Goal: Task Accomplishment & Management: Complete application form

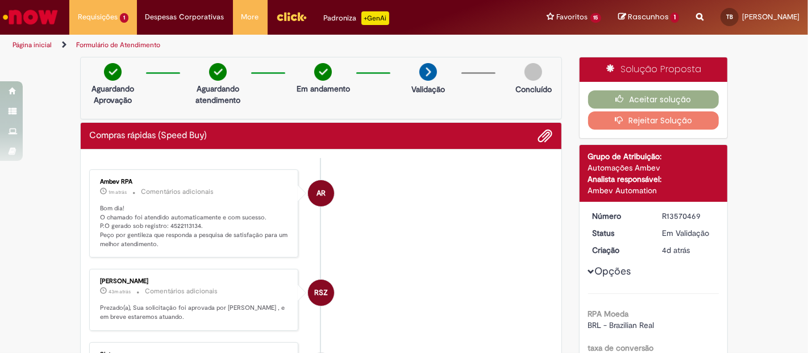
click at [177, 220] on p "Bom dia! O chamado foi atendido automaticamente e com sucesso. P.O gerado sob r…" at bounding box center [194, 226] width 189 height 45
copy p "4522113134"
click at [424, 210] on li "AR Ambev RPA 2m atrás 2 minutos atrás Comentários adicionais Bom dia! O chamado…" at bounding box center [321, 213] width 464 height 89
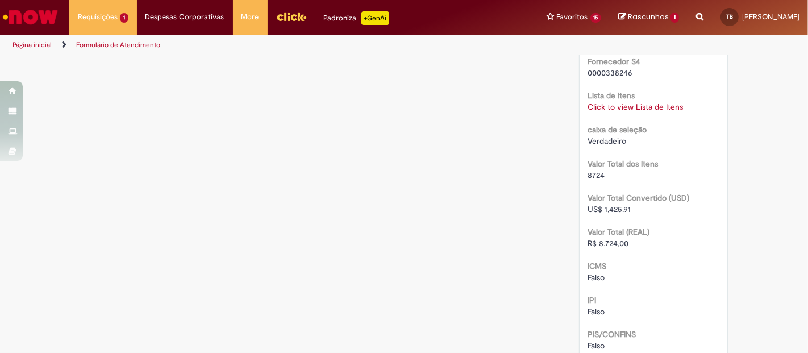
scroll to position [1277, 0]
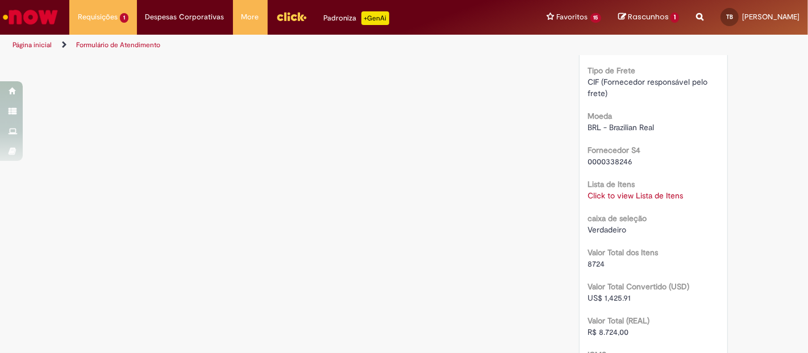
click at [642, 190] on link "Click to view Lista de Itens" at bounding box center [635, 195] width 95 height 10
drag, startPoint x: 625, startPoint y: 307, endPoint x: 594, endPoint y: 308, distance: 31.3
click at [594, 326] on div "R$ 8.724,00" at bounding box center [653, 331] width 131 height 11
copy span "8.724,00"
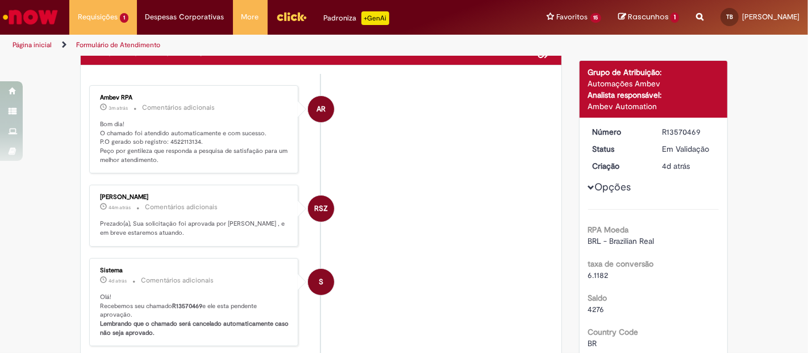
scroll to position [86, 0]
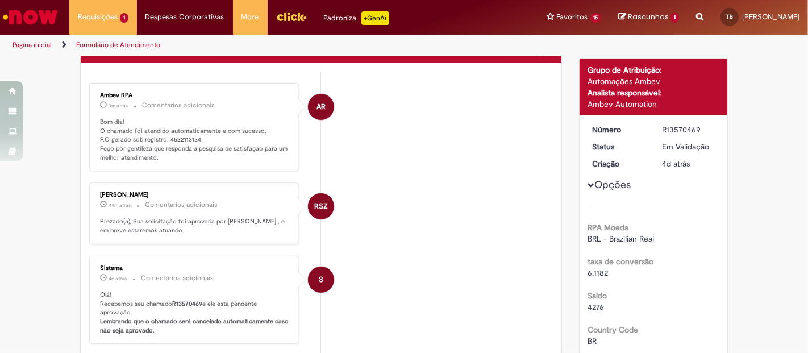
click at [674, 124] on div "R13570469" at bounding box center [688, 129] width 53 height 11
copy div "R13570469"
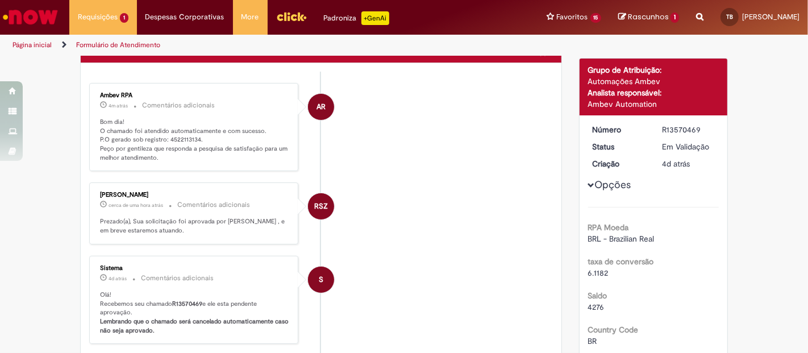
click at [173, 139] on p "Bom dia! O chamado foi atendido automaticamente e com sucesso. P.O gerado sob r…" at bounding box center [194, 140] width 189 height 45
copy p "4522113134"
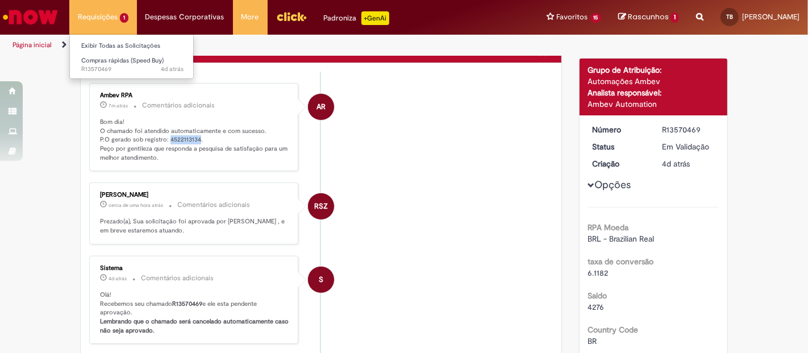
copy p "4522113134"
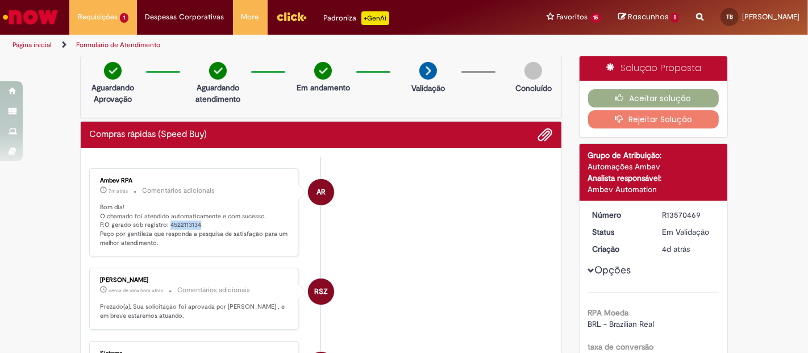
scroll to position [0, 0]
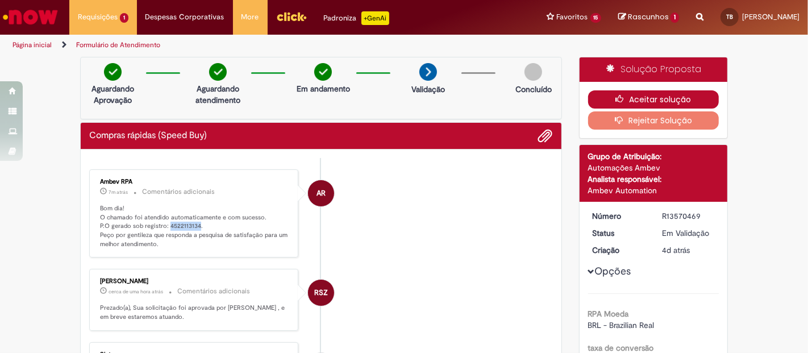
click at [630, 97] on button "Aceitar solução" at bounding box center [653, 99] width 131 height 18
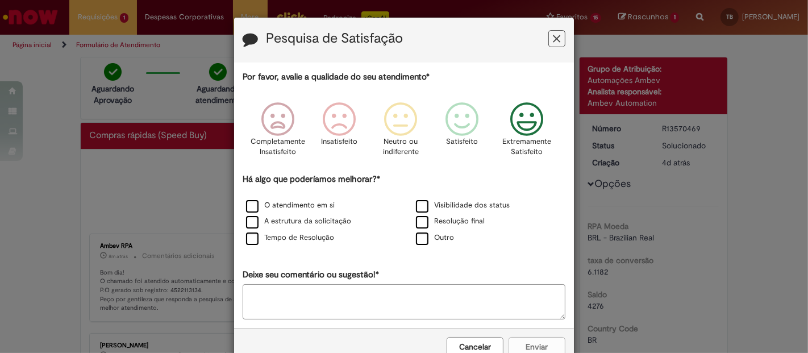
click at [520, 122] on icon "Feedback" at bounding box center [527, 119] width 43 height 34
click at [245, 200] on div "O atendimento em si" at bounding box center [319, 206] width 168 height 14
click at [248, 221] on label "A estrutura da solicitação" at bounding box center [298, 221] width 105 height 11
click at [253, 236] on label "Tempo de Resolução" at bounding box center [290, 237] width 88 height 11
click at [254, 200] on label "O atendimento em si" at bounding box center [290, 205] width 89 height 11
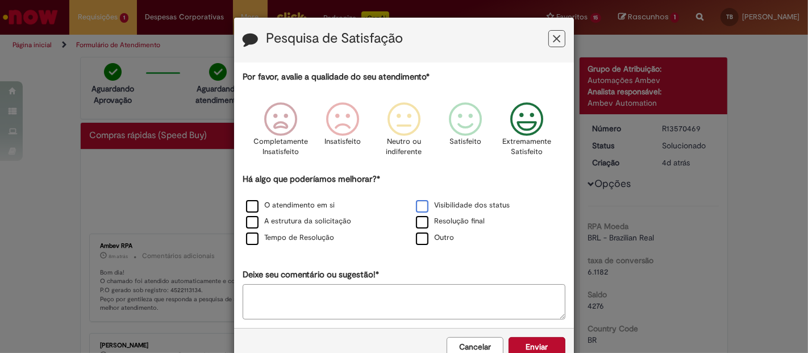
click at [425, 201] on label "Visibilidade dos status" at bounding box center [463, 205] width 94 height 11
click at [421, 226] on label "Resolução final" at bounding box center [450, 221] width 69 height 11
click at [519, 347] on button "Enviar" at bounding box center [537, 346] width 57 height 19
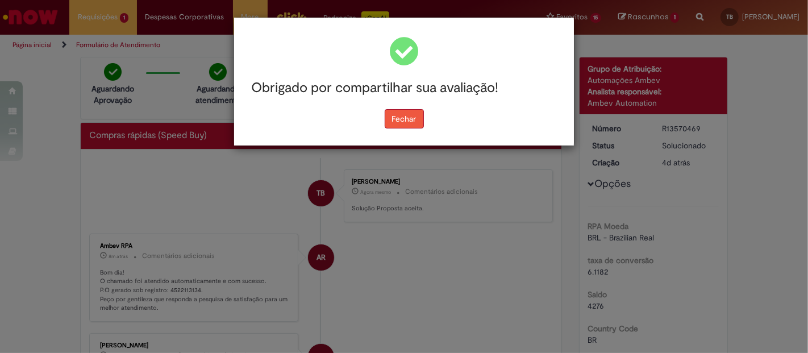
click at [410, 125] on button "Fechar" at bounding box center [404, 118] width 39 height 19
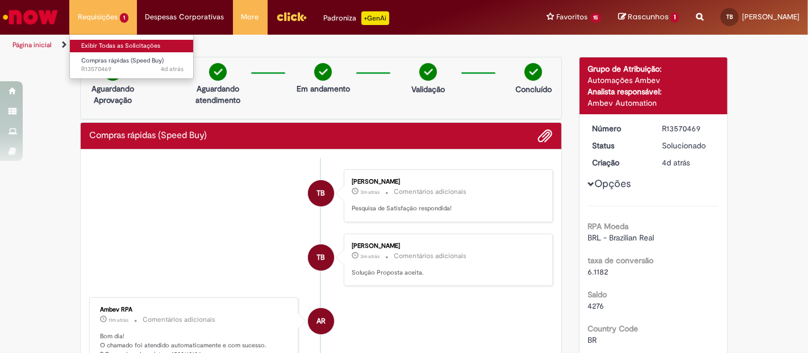
click at [122, 43] on link "Exibir Todas as Solicitações" at bounding box center [132, 46] width 125 height 13
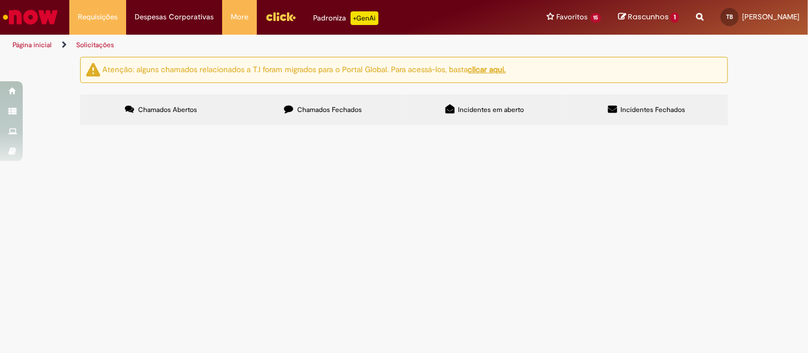
click at [308, 109] on span "Chamados Fechados" at bounding box center [329, 109] width 65 height 9
click at [0, 0] on link "2" at bounding box center [0, 0] width 0 height 0
click at [0, 0] on span "Pagamento da 4ª parcela contratual do João Rock --> pagamento por meio de 2 DGS…" at bounding box center [0, 0] width 0 height 0
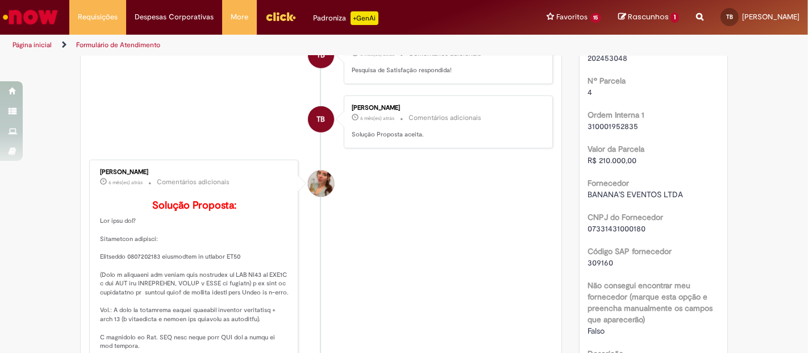
scroll to position [570, 0]
